Goal: Task Accomplishment & Management: Use online tool/utility

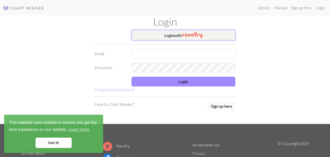
click at [161, 38] on button "Login with" at bounding box center [184, 35] width 104 height 10
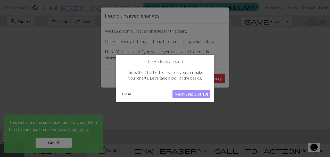
click at [53, 144] on div at bounding box center [165, 78] width 330 height 157
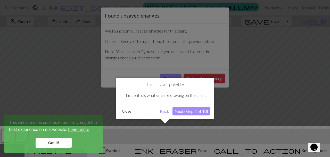
click at [135, 113] on div "Close" at bounding box center [139, 111] width 38 height 8
click at [126, 113] on button "Close" at bounding box center [126, 111] width 13 height 8
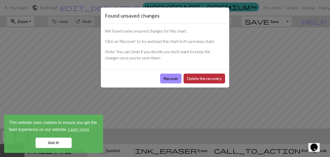
click at [200, 74] on button "Delete the recovery" at bounding box center [205, 79] width 42 height 10
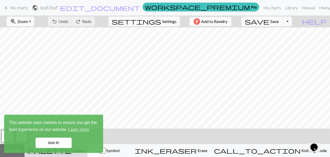
click at [55, 148] on link "Got it!" at bounding box center [54, 142] width 36 height 10
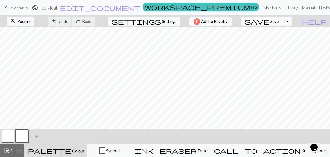
click at [55, 143] on link "Got it!" at bounding box center [54, 142] width 36 height 10
click at [22, 6] on span "My charts" at bounding box center [19, 7] width 18 height 5
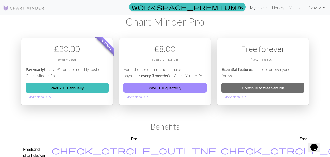
click at [259, 10] on link "My charts" at bounding box center [259, 8] width 22 height 10
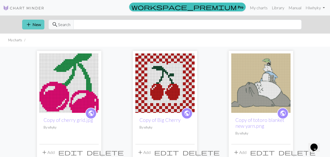
click at [36, 23] on button "add New" at bounding box center [33, 25] width 22 height 10
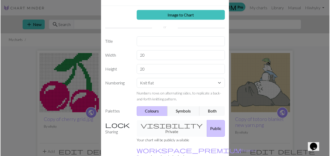
scroll to position [28, 0]
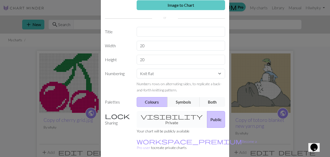
click at [170, 8] on link "Image to Chart" at bounding box center [181, 5] width 89 height 10
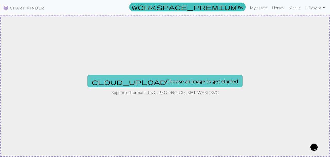
click at [148, 86] on button "cloud_upload Choose an image to get started" at bounding box center [164, 81] width 155 height 12
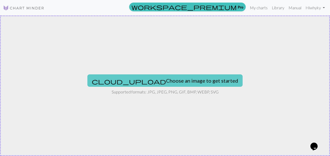
click at [153, 82] on span "cloud_upload" at bounding box center [129, 81] width 74 height 7
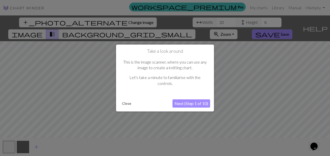
click at [127, 104] on button "Close" at bounding box center [126, 104] width 13 height 8
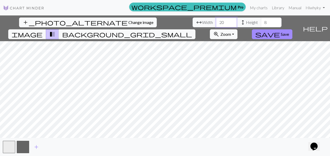
drag, startPoint x: 225, startPoint y: 22, endPoint x: 215, endPoint y: 21, distance: 10.1
click at [215, 21] on div "arrow_range Width 20 height Height 8" at bounding box center [237, 23] width 89 height 10
type input "80"
drag, startPoint x: 268, startPoint y: 21, endPoint x: 264, endPoint y: 21, distance: 4.1
click at [264, 21] on input "8" at bounding box center [271, 23] width 21 height 10
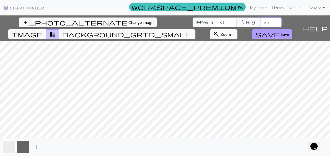
type input "35"
click at [24, 147] on button "button" at bounding box center [23, 147] width 12 height 12
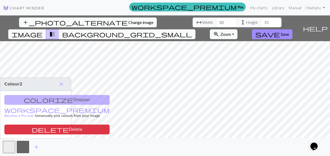
click at [146, 143] on div "add" at bounding box center [165, 147] width 330 height 18
click at [62, 84] on span "close" at bounding box center [61, 84] width 6 height 7
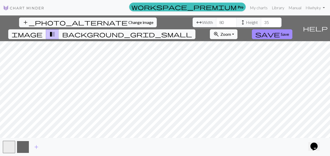
click at [22, 150] on button "button" at bounding box center [23, 147] width 12 height 12
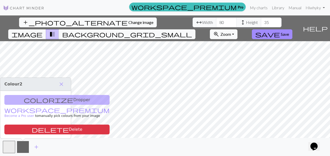
click at [22, 150] on button "button" at bounding box center [23, 147] width 12 height 12
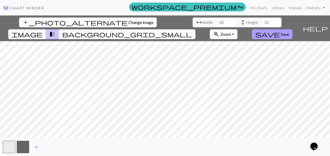
click at [264, 38] on button "save Save" at bounding box center [272, 34] width 40 height 10
